Goal: Task Accomplishment & Management: Manage account settings

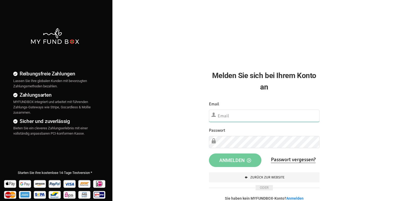
type input "[EMAIL_ADDRESS][DOMAIN_NAME]"
click at [227, 161] on span "Anmelden" at bounding box center [235, 160] width 32 height 6
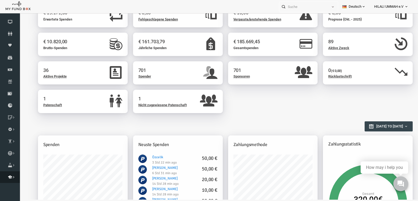
scroll to position [18, 0]
click at [0, 0] on icon at bounding box center [0, 0] width 0 height 0
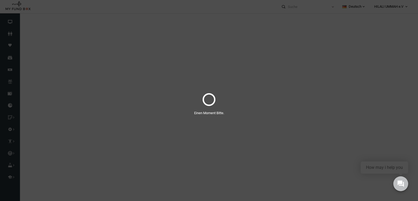
select select "100"
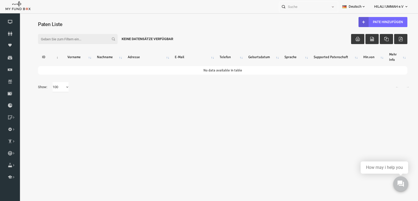
scroll to position [0, 0]
